Goal: Check status: Check status

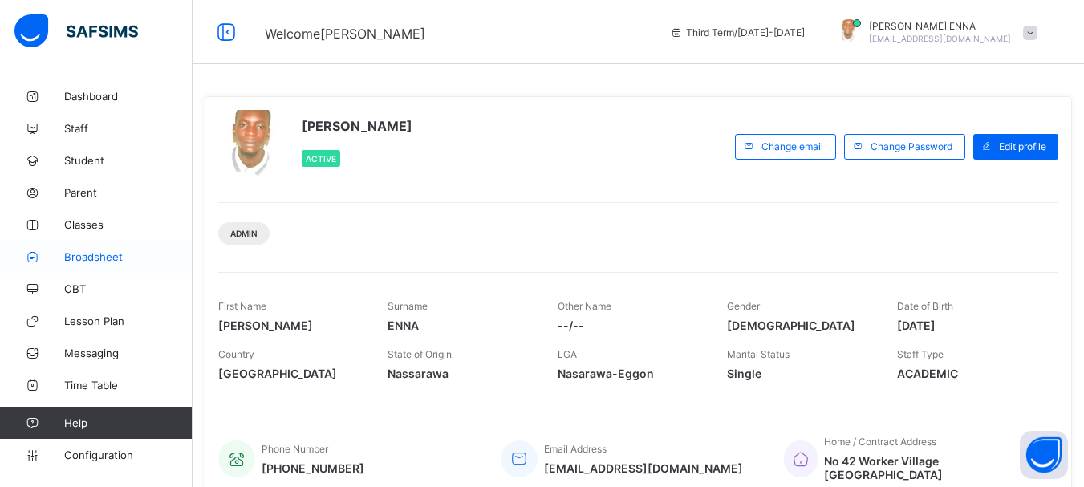
click at [94, 260] on span "Broadsheet" at bounding box center [128, 256] width 128 height 13
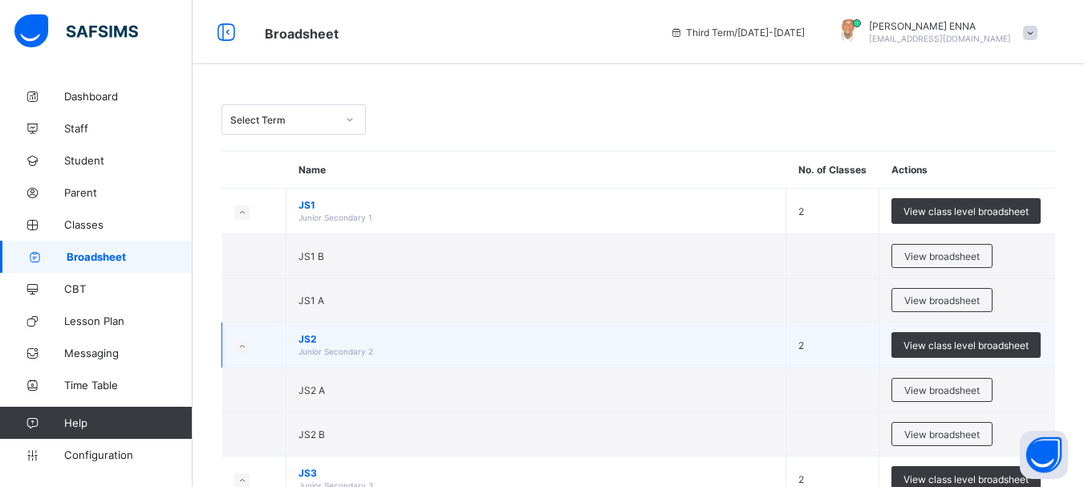
click at [708, 342] on span "JS2" at bounding box center [535, 339] width 475 height 12
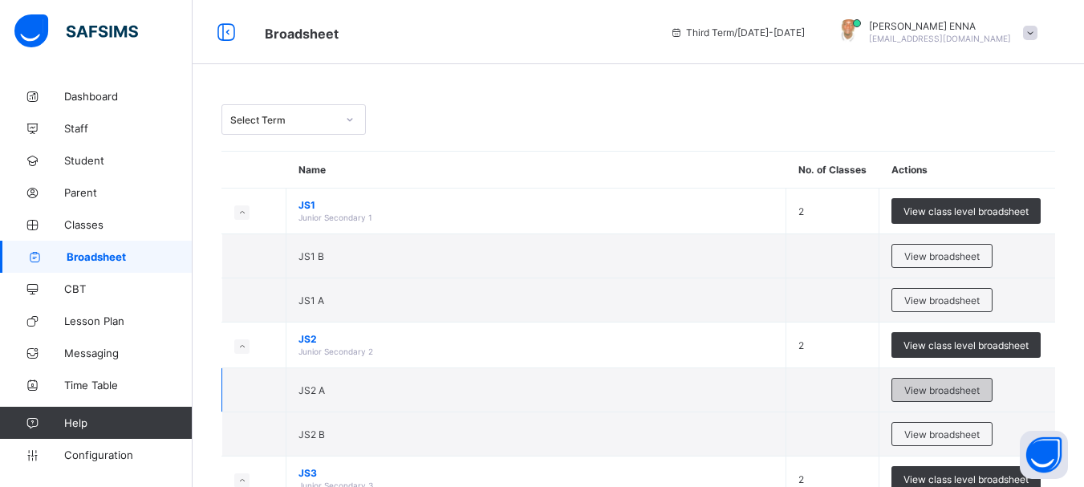
click at [932, 395] on span "View broadsheet" at bounding box center [941, 390] width 75 height 12
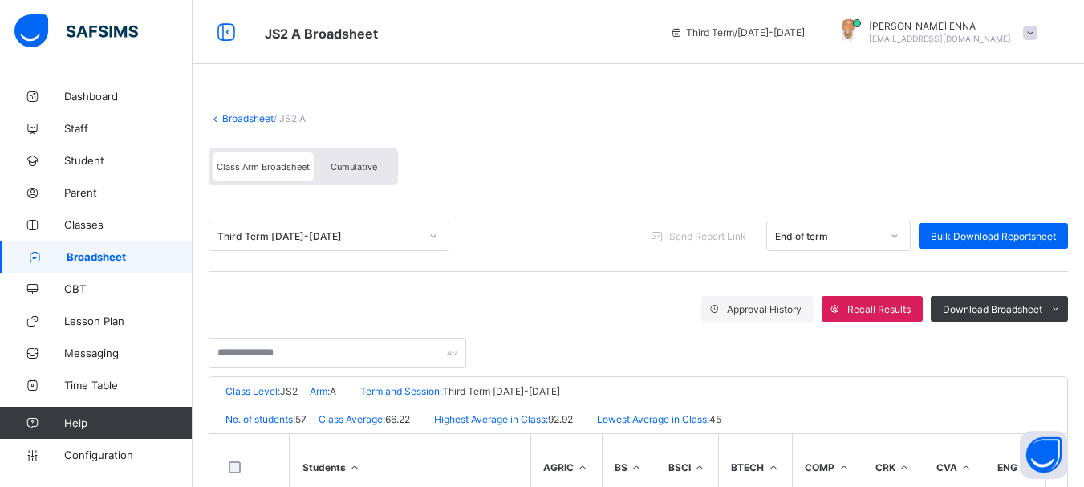
click at [352, 166] on span "Cumulative" at bounding box center [354, 166] width 47 height 11
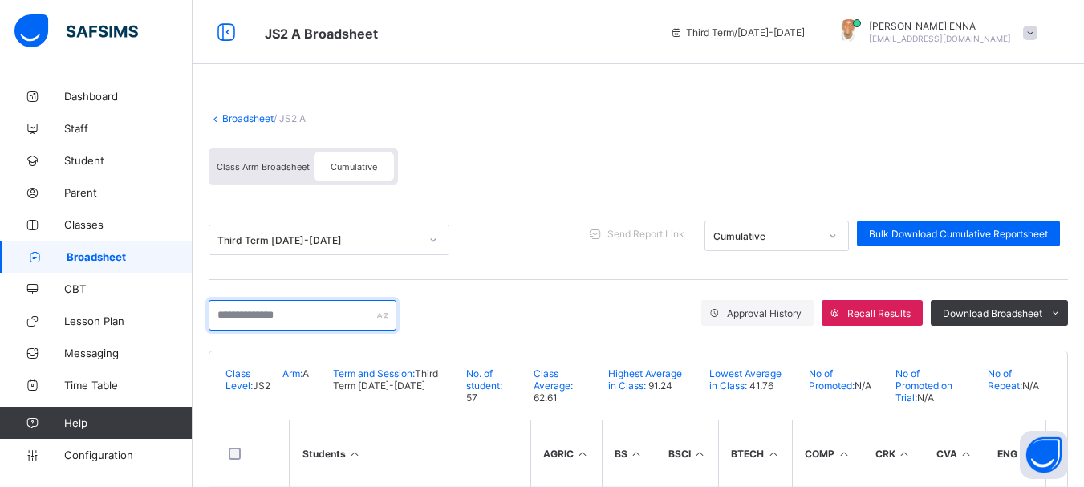
click at [262, 319] on input "text" at bounding box center [303, 315] width 188 height 30
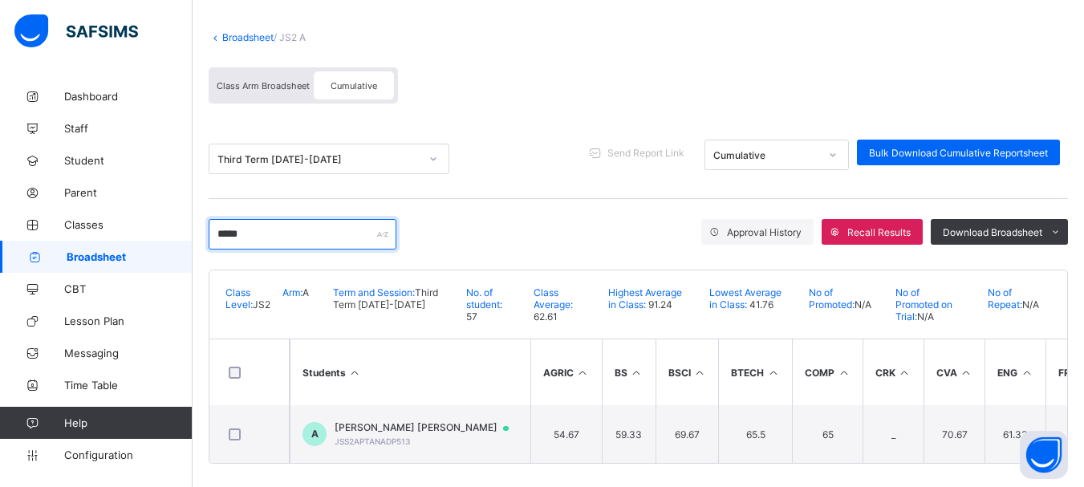
scroll to position [96, 0]
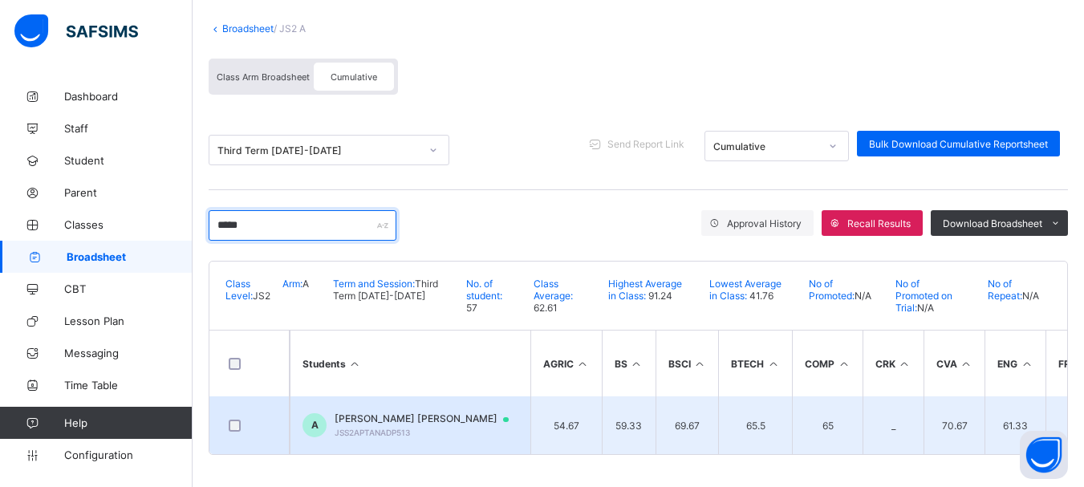
type input "*****"
click at [382, 412] on span "[PERSON_NAME] [PERSON_NAME]" at bounding box center [429, 418] width 189 height 13
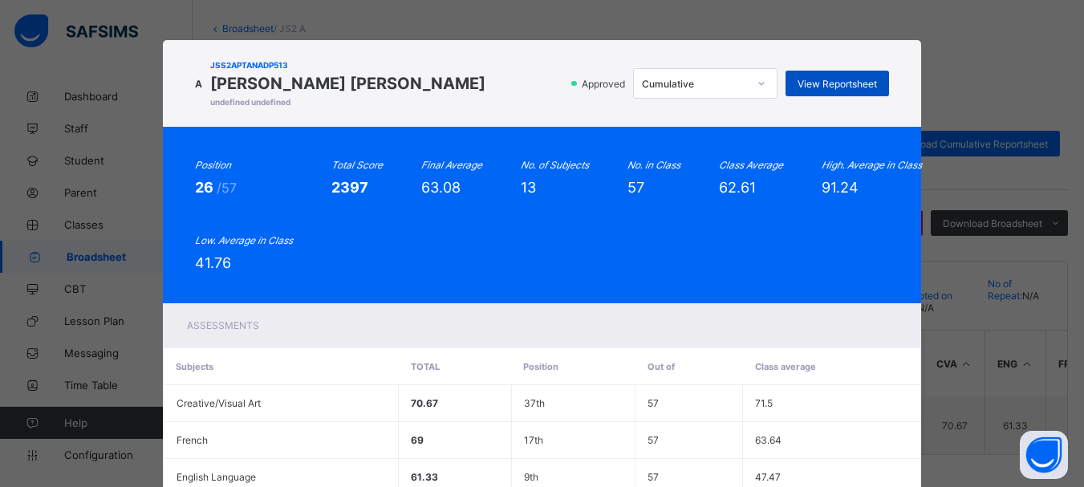
click at [808, 75] on div "View Reportsheet" at bounding box center [838, 84] width 104 height 26
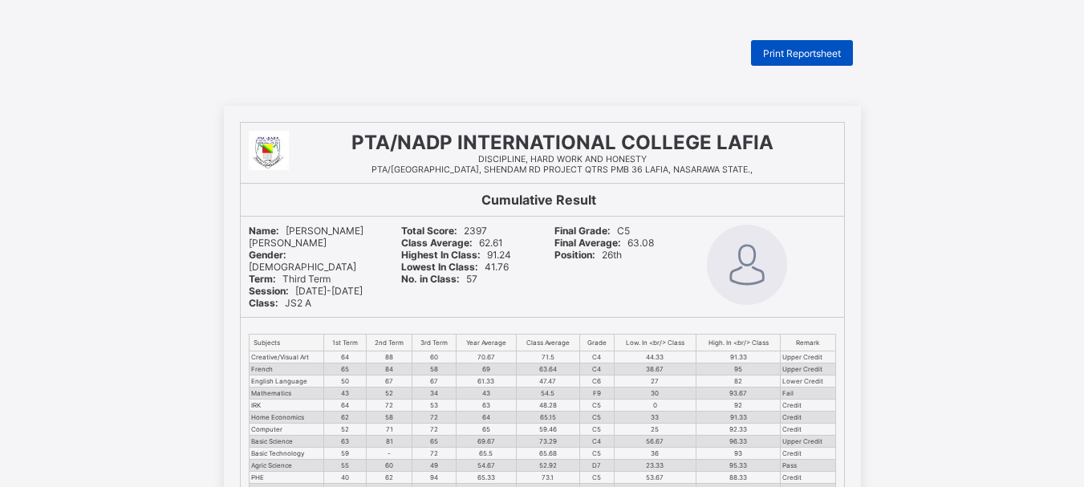
click at [815, 51] on span "Print Reportsheet" at bounding box center [802, 53] width 78 height 12
